Goal: Task Accomplishment & Management: Manage account settings

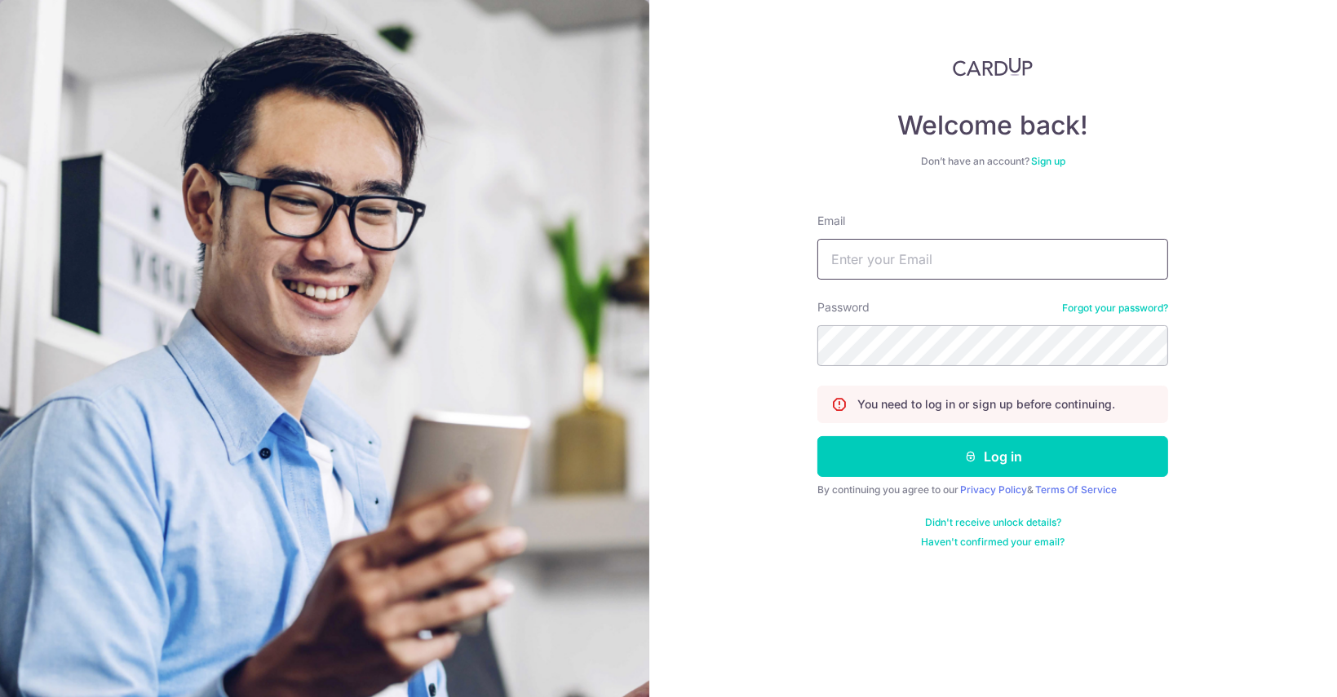
type input "[EMAIL_ADDRESS][DOMAIN_NAME]"
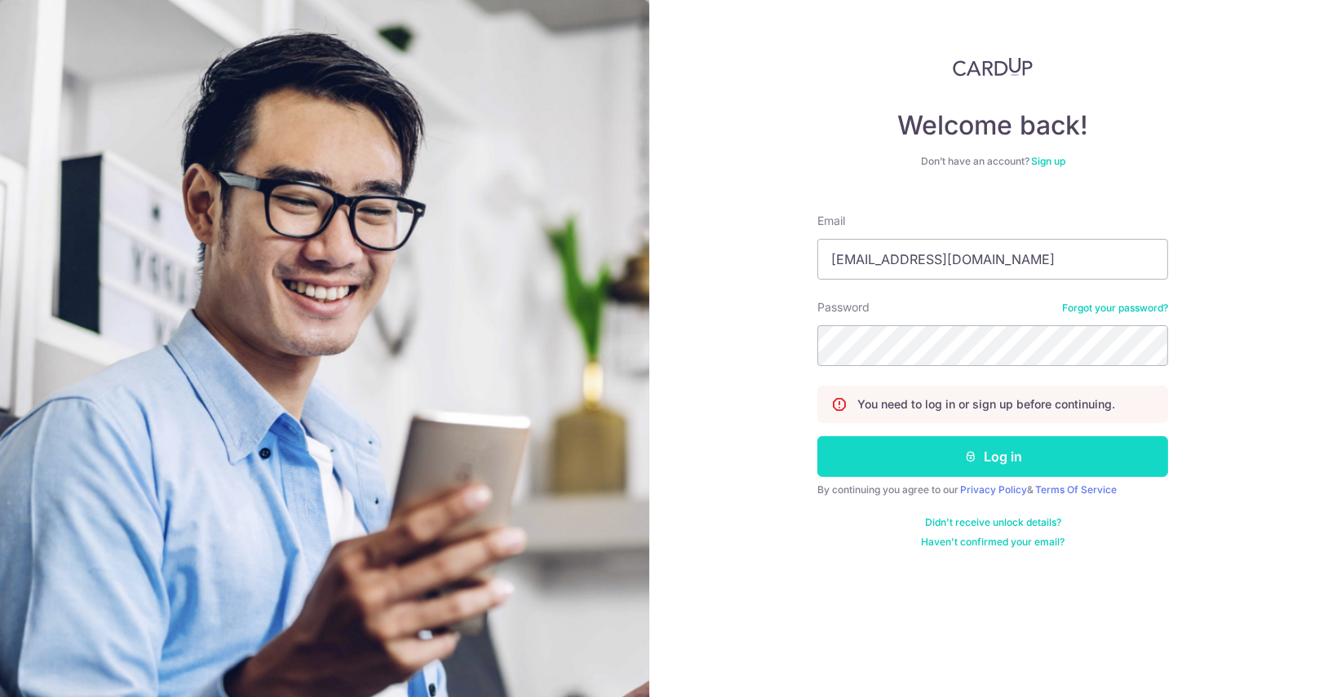
click at [918, 464] on button "Log in" at bounding box center [992, 456] width 351 height 41
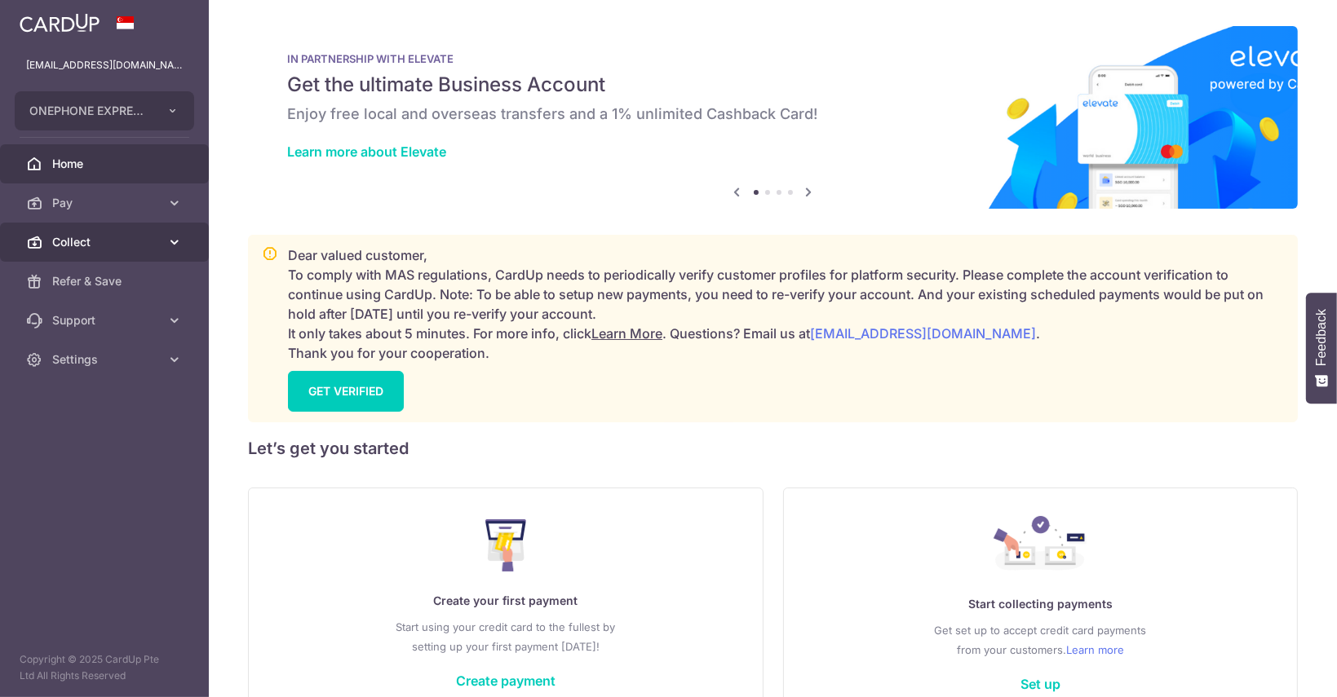
click at [119, 254] on link "Collect" at bounding box center [104, 242] width 209 height 39
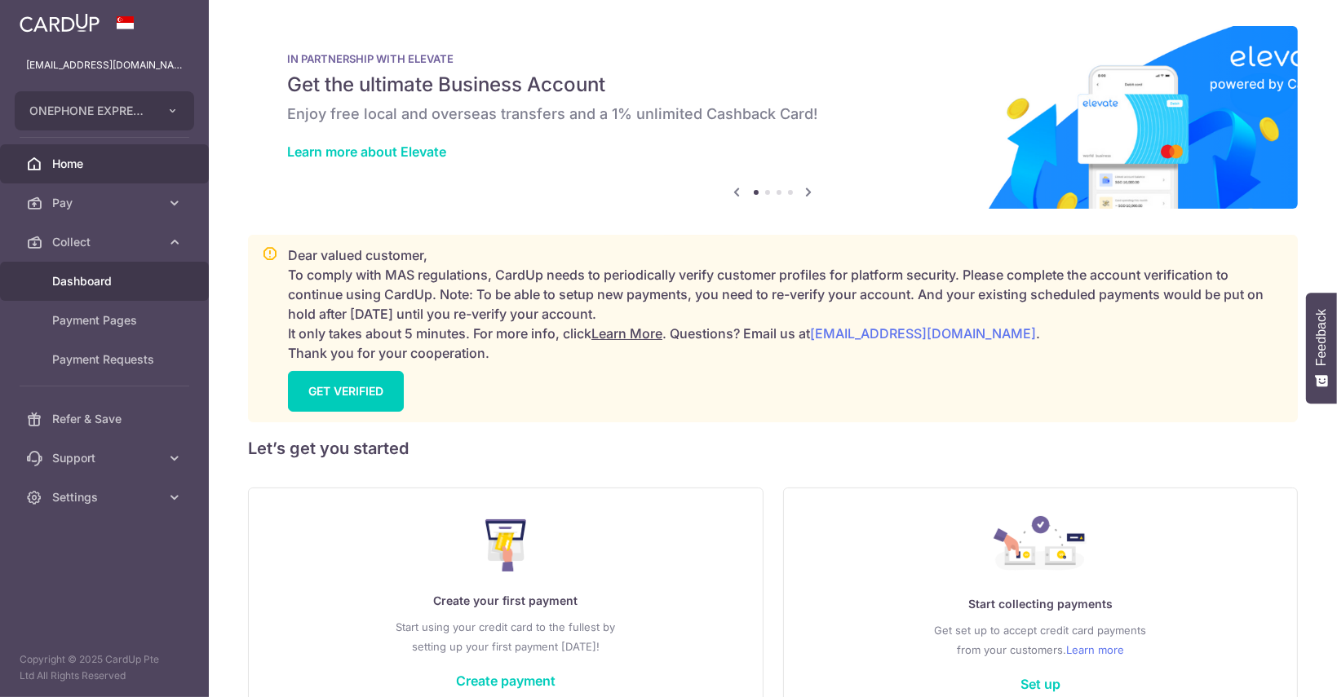
click at [121, 293] on link "Dashboard" at bounding box center [104, 281] width 209 height 39
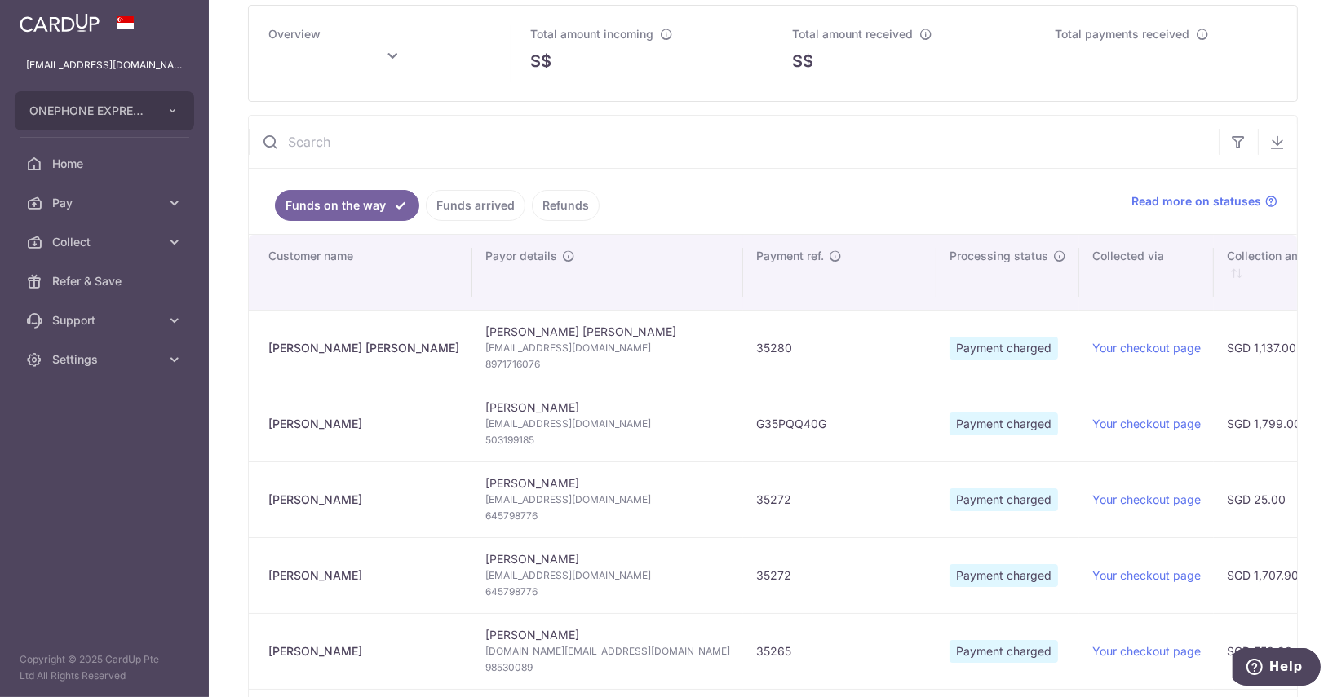
scroll to position [82, 0]
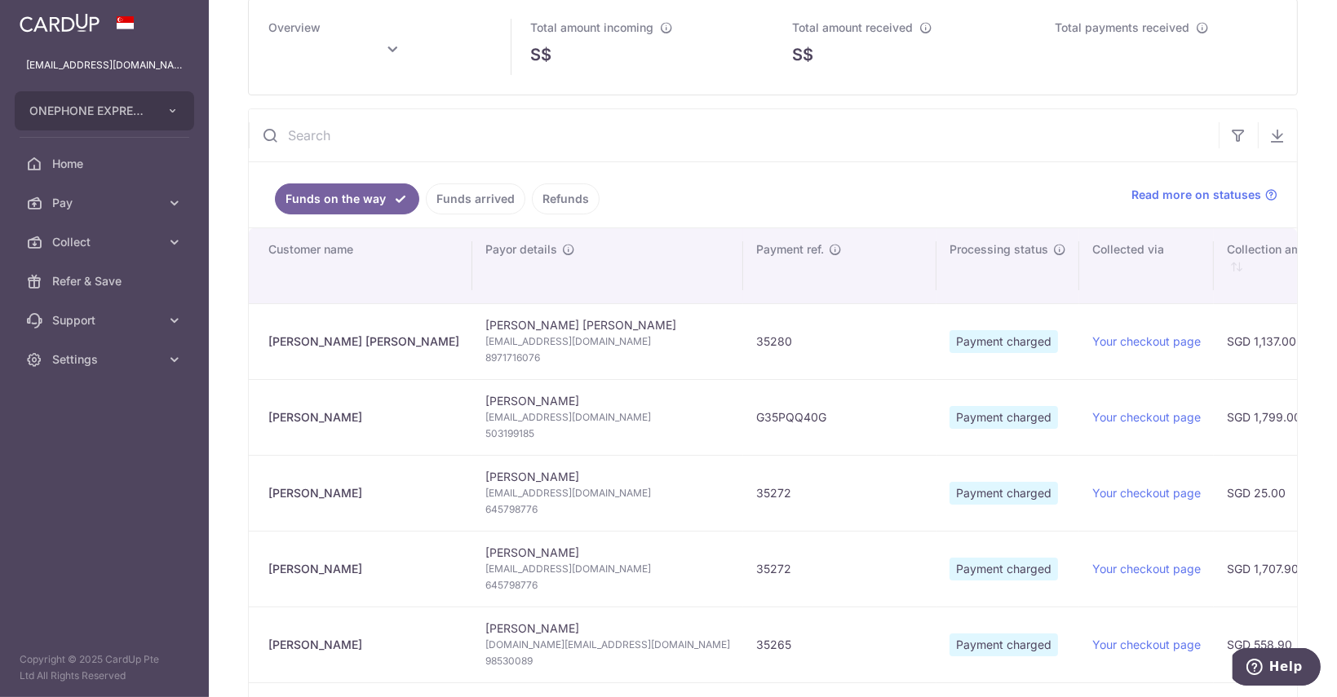
type input "October 2025"
